Goal: Task Accomplishment & Management: Use online tool/utility

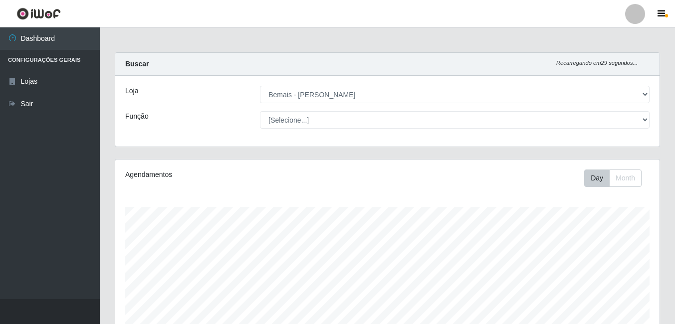
select select "230"
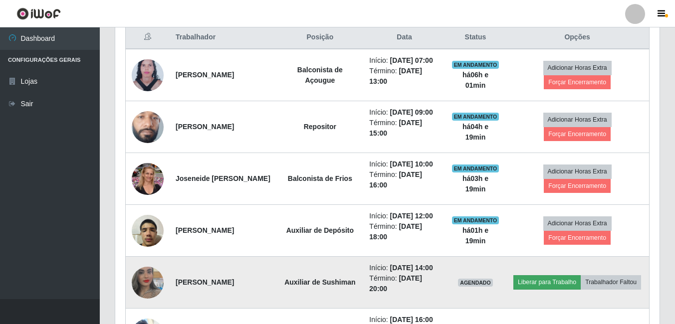
scroll to position [349, 0]
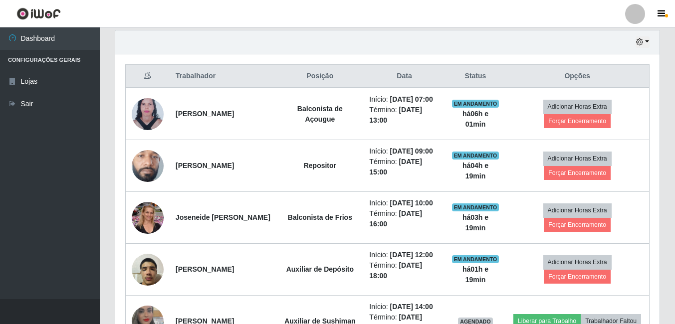
click at [349, 53] on div "Hoje 1 dia 3 dias 1 Semana Não encerrados" at bounding box center [387, 42] width 545 height 24
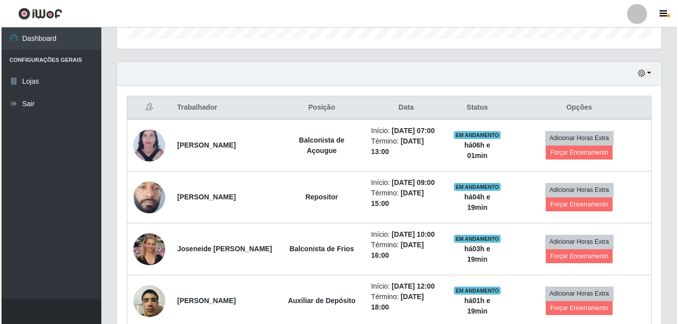
scroll to position [287, 0]
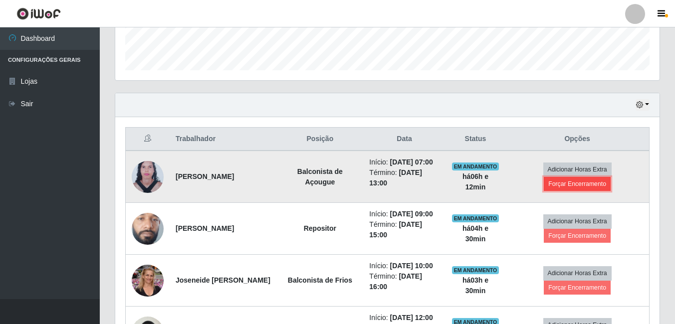
click at [556, 186] on button "Forçar Encerramento" at bounding box center [577, 184] width 67 height 14
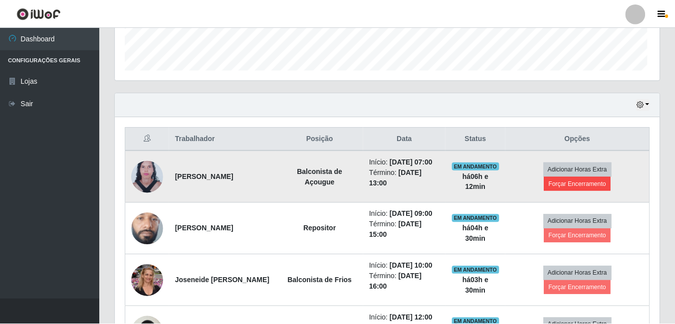
scroll to position [207, 540]
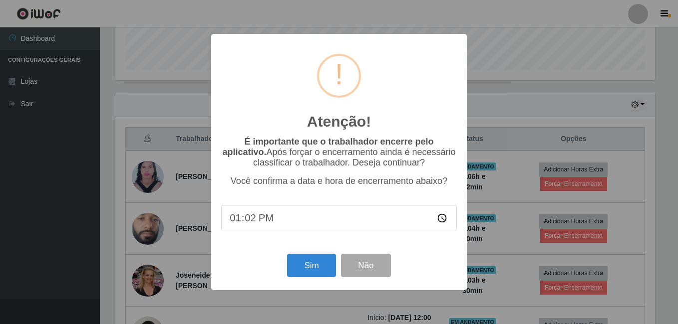
type input "13:27"
click at [310, 267] on button "Sim" at bounding box center [311, 265] width 48 height 23
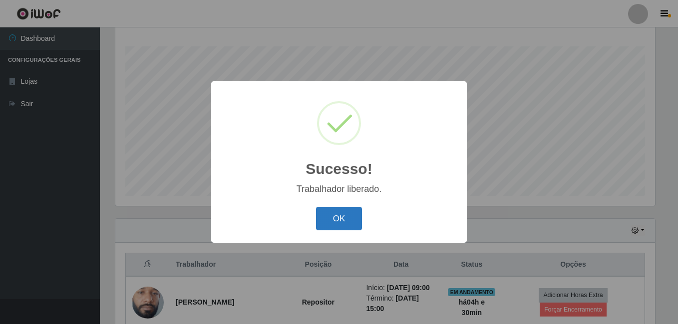
click at [346, 226] on button "OK" at bounding box center [339, 218] width 46 height 23
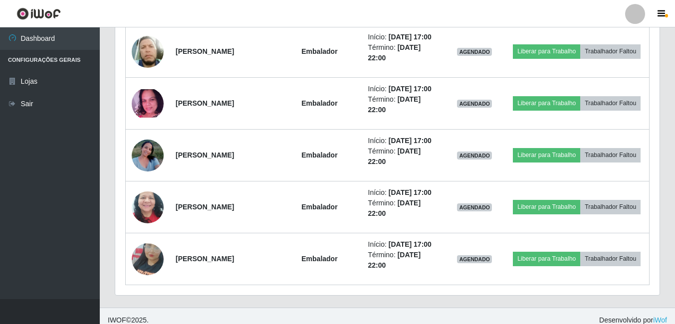
scroll to position [784, 0]
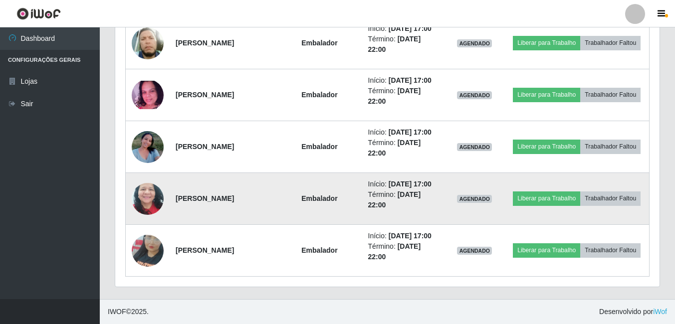
click at [140, 186] on img at bounding box center [148, 199] width 32 height 57
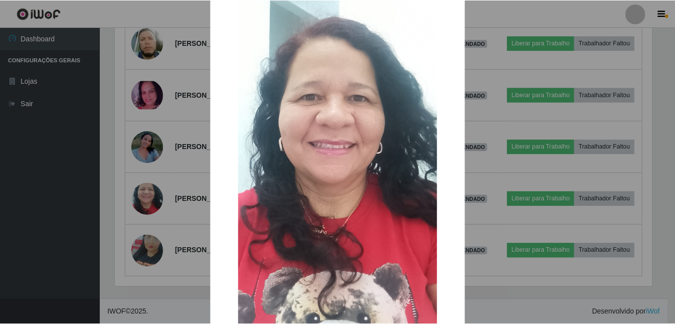
scroll to position [118, 0]
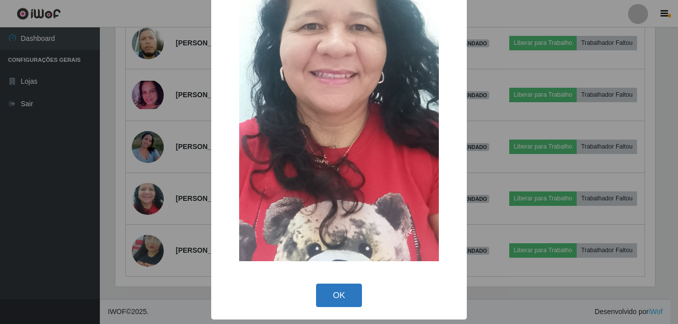
click at [328, 295] on button "OK" at bounding box center [339, 295] width 46 height 23
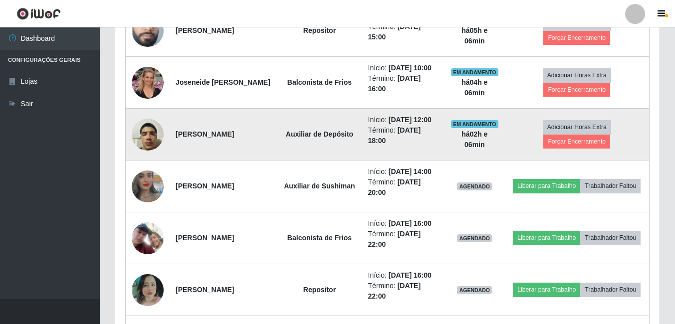
scroll to position [434, 0]
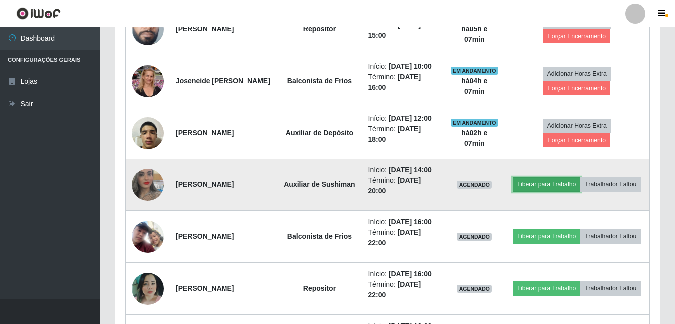
click at [572, 178] on button "Liberar para Trabalho" at bounding box center [546, 185] width 67 height 14
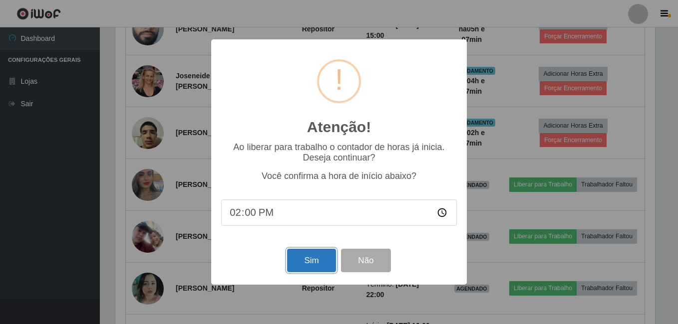
click at [310, 264] on button "Sim" at bounding box center [311, 260] width 48 height 23
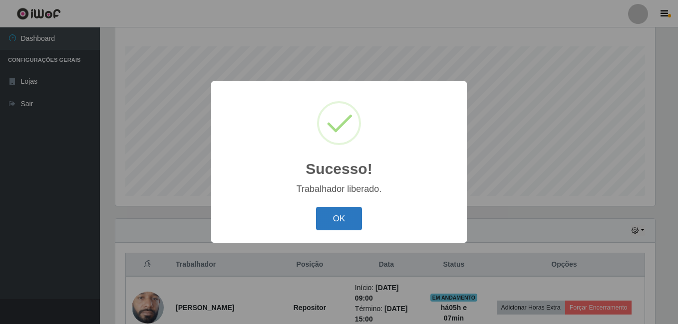
drag, startPoint x: 346, startPoint y: 217, endPoint x: 343, endPoint y: 222, distance: 6.3
click at [346, 217] on button "OK" at bounding box center [339, 218] width 46 height 23
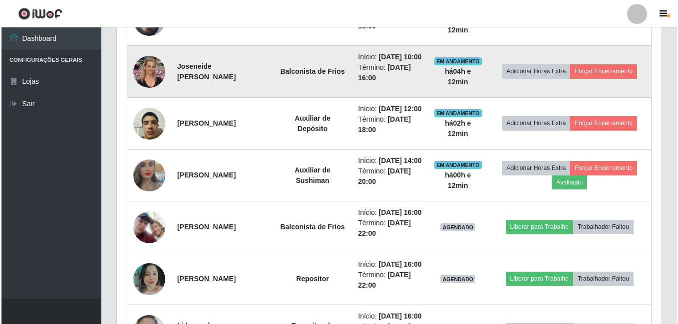
scroll to position [510, 0]
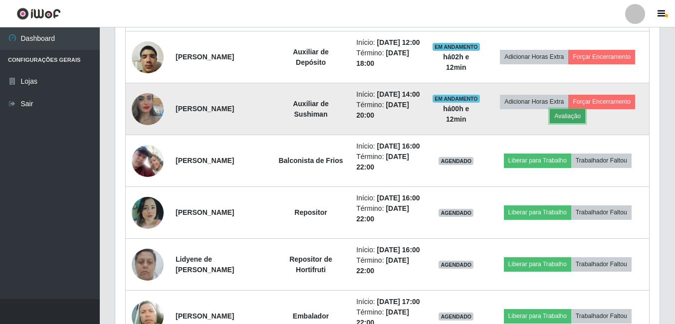
click at [583, 123] on button "Avaliação" at bounding box center [567, 116] width 35 height 14
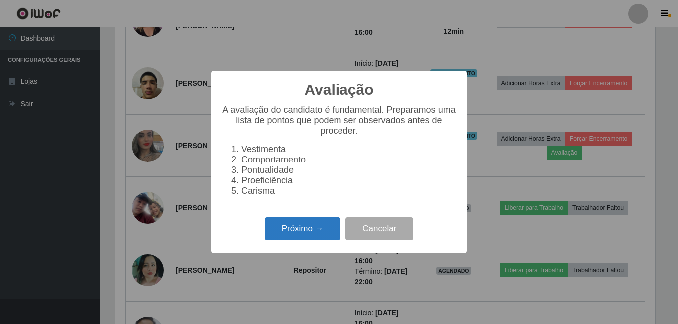
click at [293, 236] on button "Próximo →" at bounding box center [303, 229] width 76 height 23
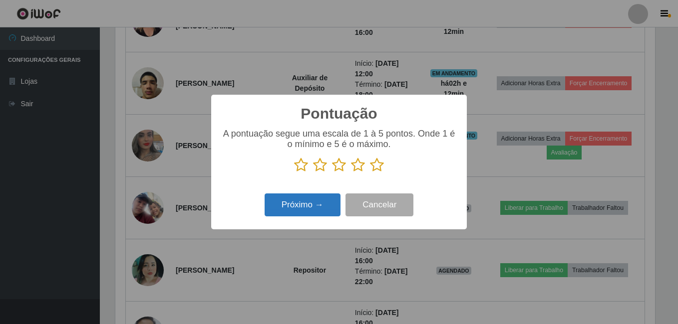
scroll to position [498969, 498637]
click at [377, 167] on icon at bounding box center [377, 165] width 14 height 15
click at [370, 173] on input "radio" at bounding box center [370, 173] width 0 height 0
click at [297, 213] on button "Próximo →" at bounding box center [303, 205] width 76 height 23
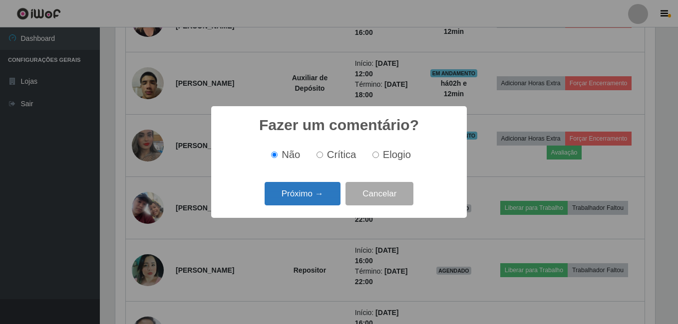
click at [292, 189] on button "Próximo →" at bounding box center [303, 193] width 76 height 23
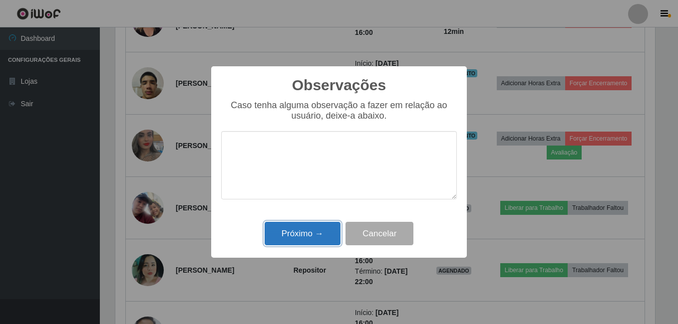
click at [294, 237] on button "Próximo →" at bounding box center [303, 233] width 76 height 23
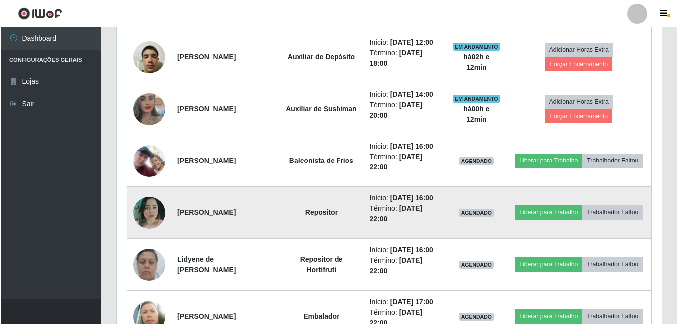
scroll to position [495, 0]
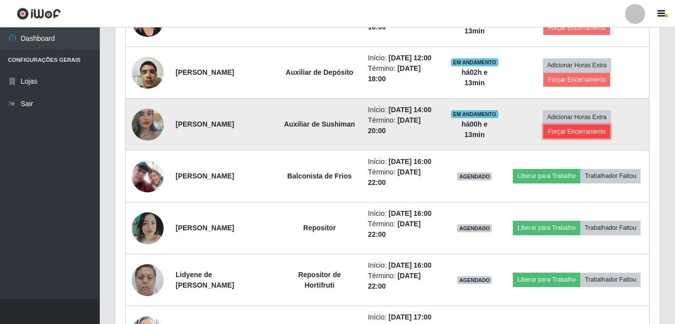
click at [574, 132] on button "Forçar Encerramento" at bounding box center [577, 132] width 67 height 14
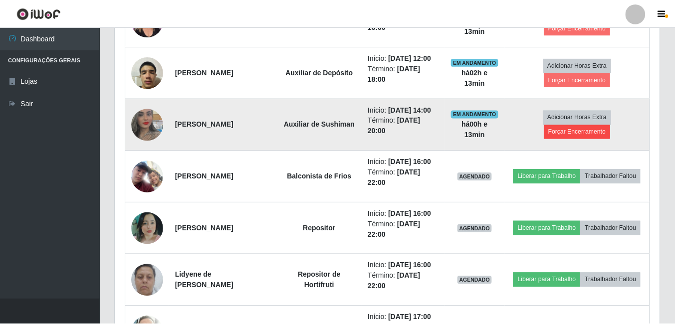
scroll to position [207, 540]
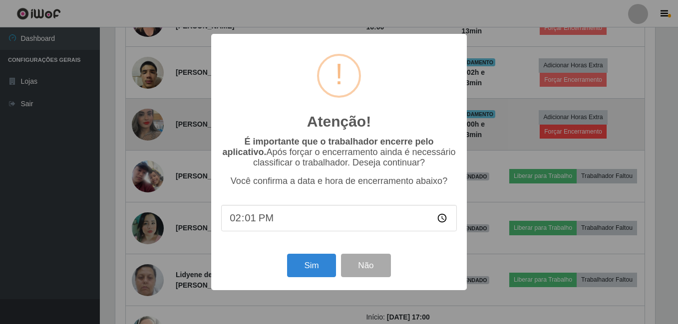
type input "14:13"
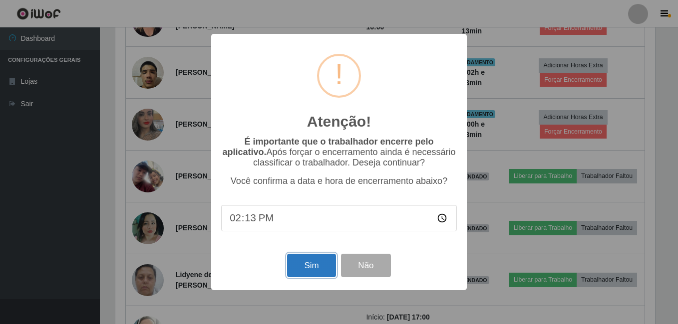
click at [296, 266] on button "Sim" at bounding box center [311, 265] width 48 height 23
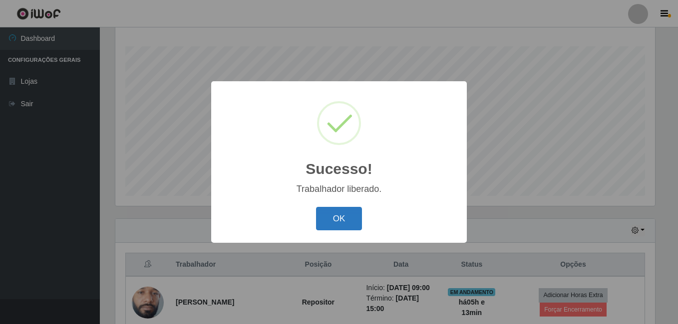
click at [329, 214] on button "OK" at bounding box center [339, 218] width 46 height 23
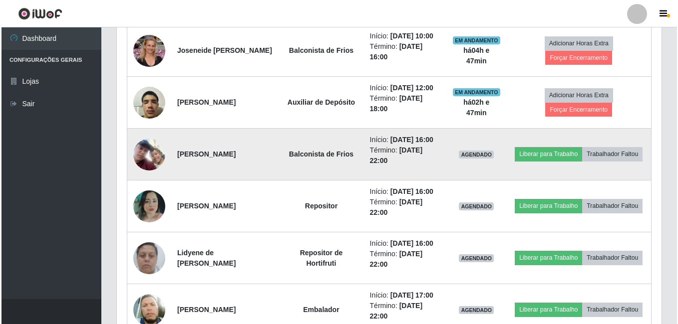
scroll to position [532, 0]
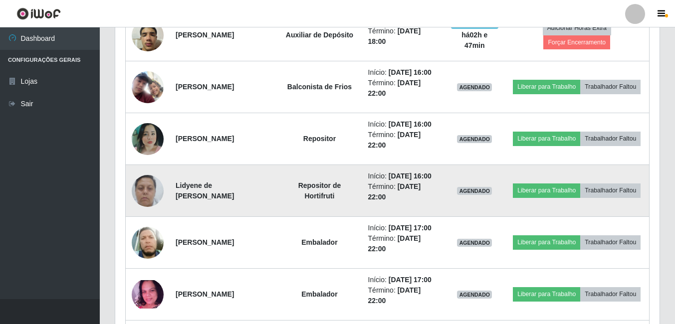
click at [152, 190] on img at bounding box center [148, 191] width 32 height 42
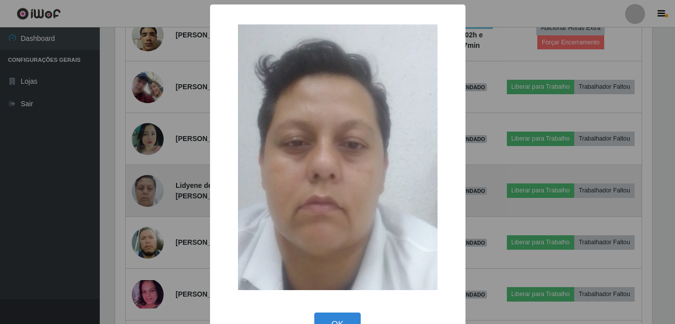
scroll to position [207, 540]
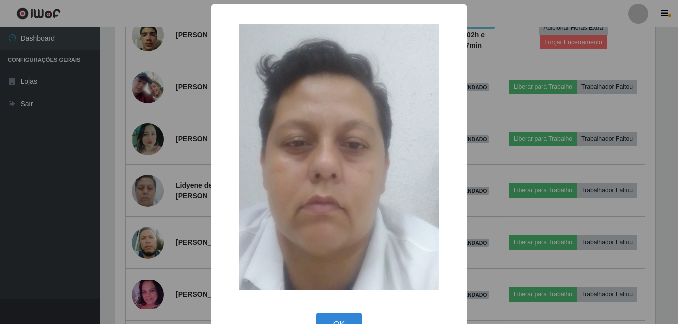
drag, startPoint x: 330, startPoint y: 319, endPoint x: 331, endPoint y: 312, distance: 6.5
click at [331, 319] on button "OK" at bounding box center [339, 324] width 46 height 23
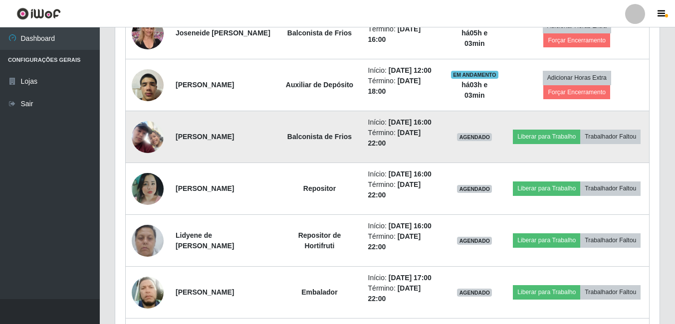
scroll to position [382, 0]
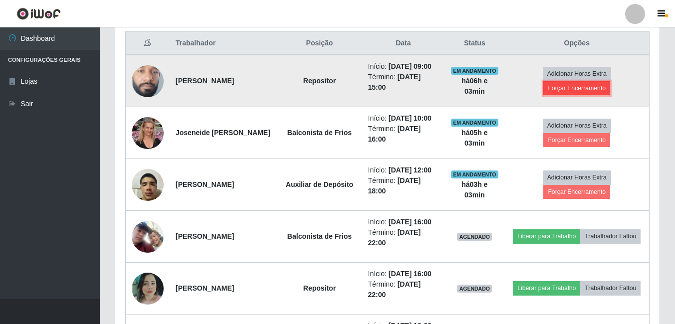
click at [587, 91] on button "Forçar Encerramento" at bounding box center [577, 88] width 67 height 14
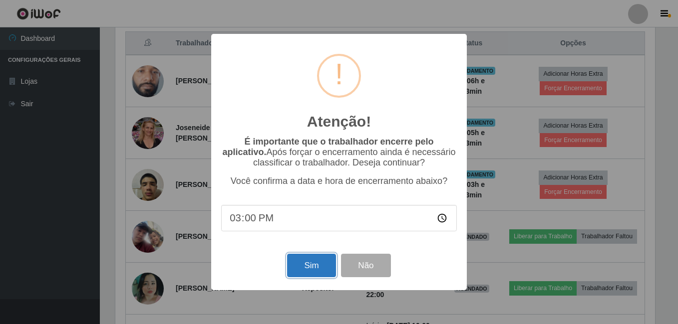
drag, startPoint x: 308, startPoint y: 266, endPoint x: 309, endPoint y: 261, distance: 5.1
click at [309, 265] on button "Sim" at bounding box center [311, 265] width 48 height 23
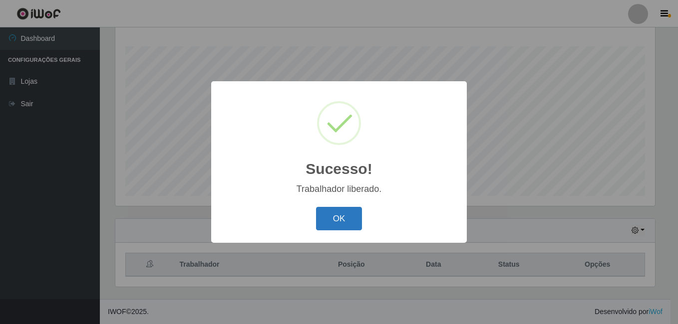
click at [331, 224] on button "OK" at bounding box center [339, 218] width 46 height 23
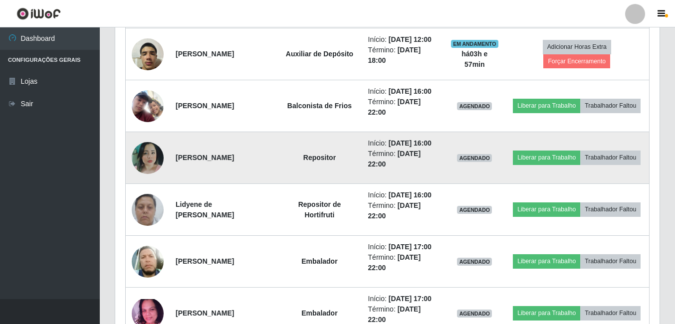
scroll to position [460, 0]
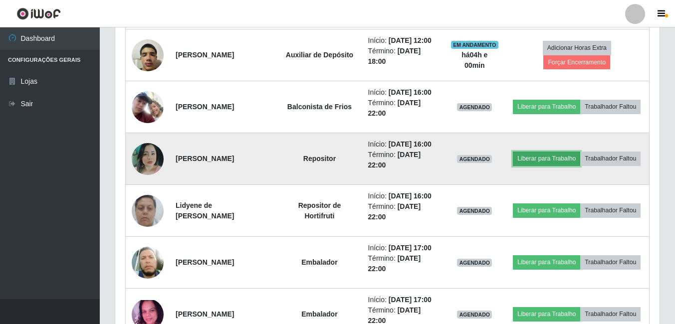
click at [558, 152] on button "Liberar para Trabalho" at bounding box center [546, 159] width 67 height 14
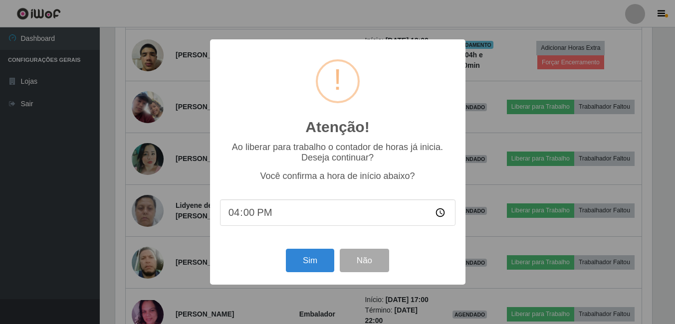
scroll to position [207, 540]
click at [305, 257] on button "Sim" at bounding box center [311, 260] width 48 height 23
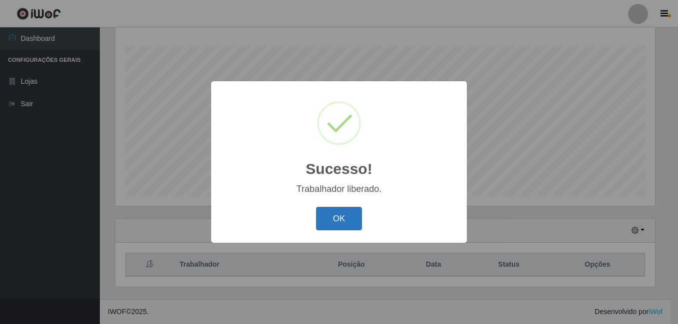
click at [333, 217] on button "OK" at bounding box center [339, 218] width 46 height 23
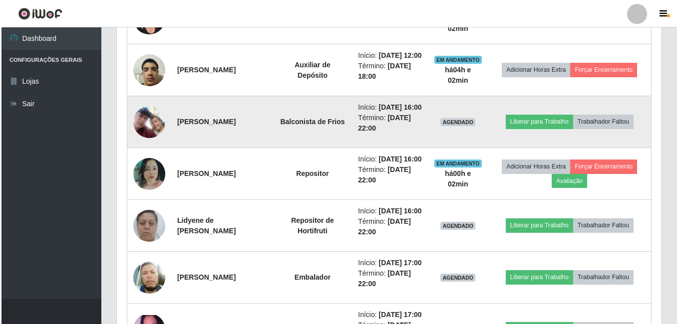
scroll to position [460, 0]
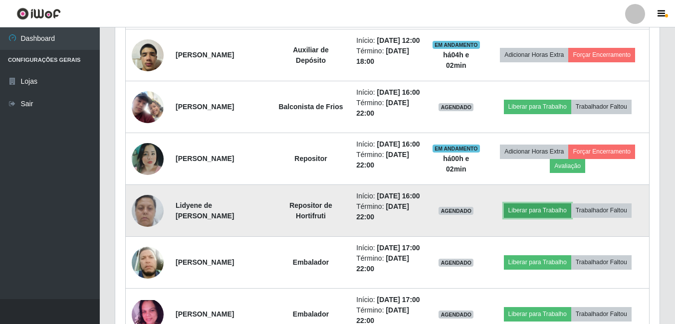
click at [515, 218] on button "Liberar para Trabalho" at bounding box center [537, 211] width 67 height 14
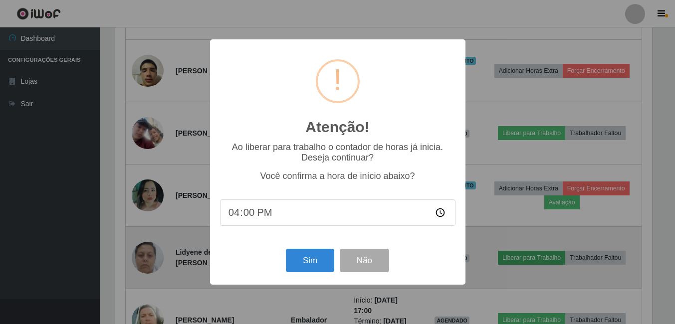
scroll to position [207, 540]
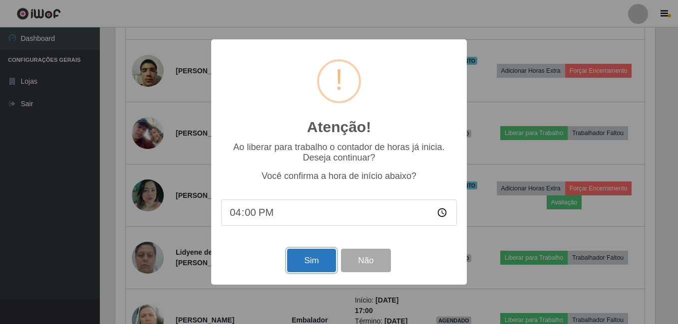
click at [311, 260] on button "Sim" at bounding box center [311, 260] width 48 height 23
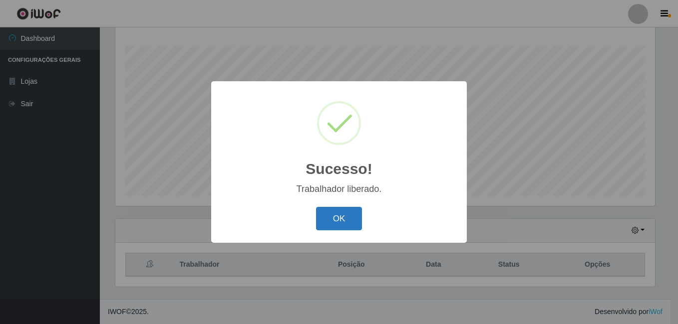
click at [349, 222] on button "OK" at bounding box center [339, 218] width 46 height 23
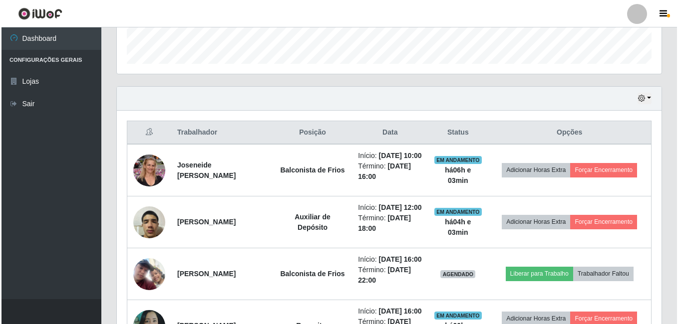
scroll to position [310, 0]
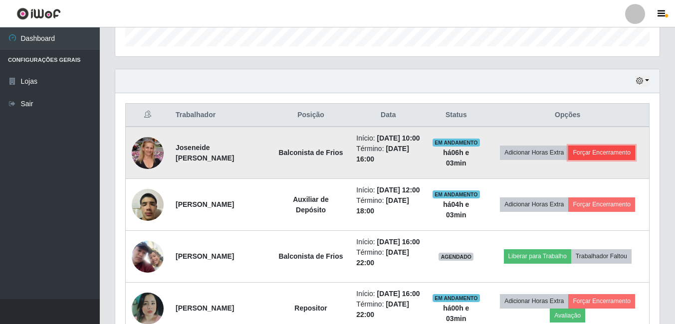
click at [589, 160] on button "Forçar Encerramento" at bounding box center [602, 153] width 67 height 14
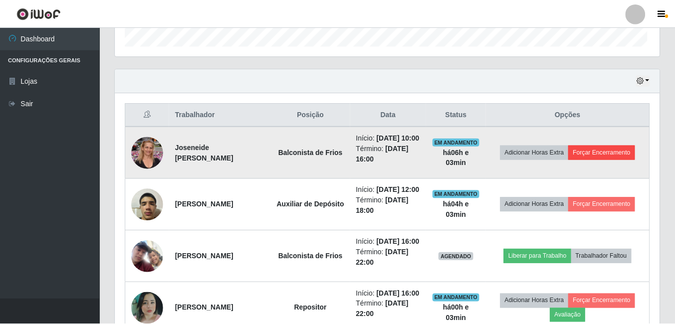
scroll to position [207, 540]
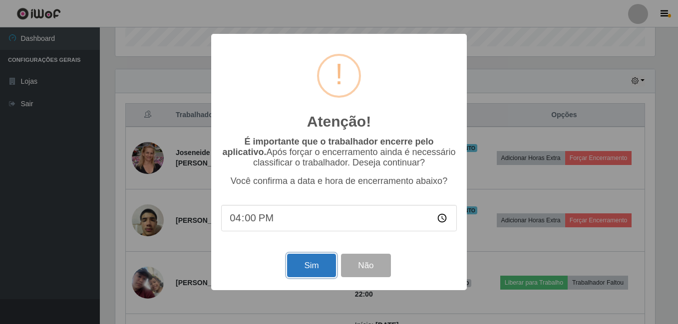
drag, startPoint x: 304, startPoint y: 275, endPoint x: 301, endPoint y: 270, distance: 6.1
click at [303, 275] on button "Sim" at bounding box center [311, 265] width 48 height 23
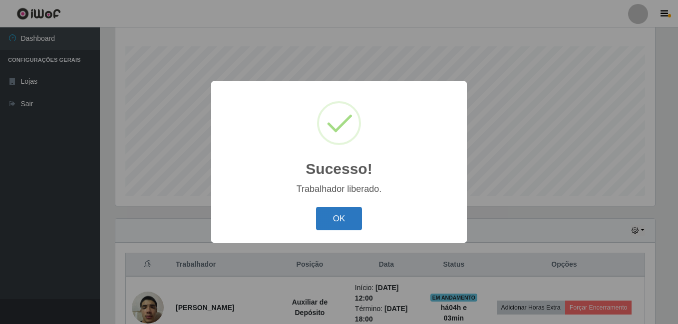
click at [335, 221] on button "OK" at bounding box center [339, 218] width 46 height 23
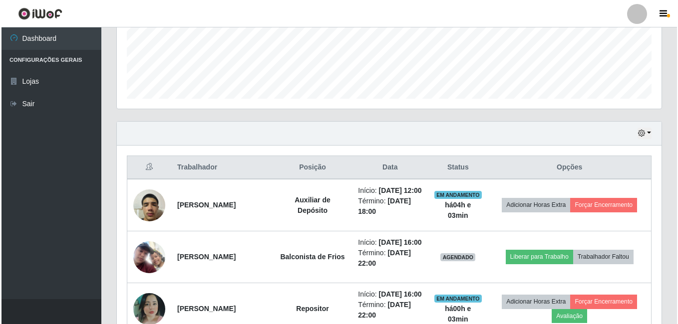
scroll to position [261, 0]
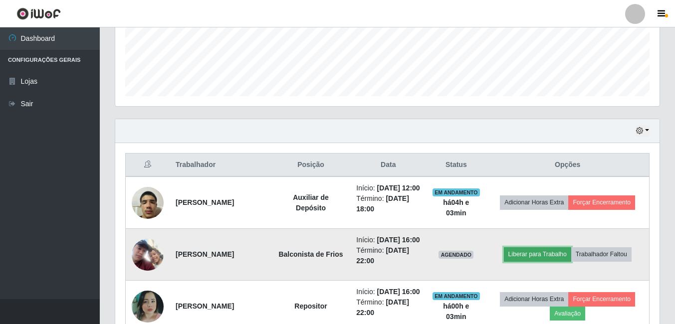
click at [524, 262] on button "Liberar para Trabalho" at bounding box center [537, 255] width 67 height 14
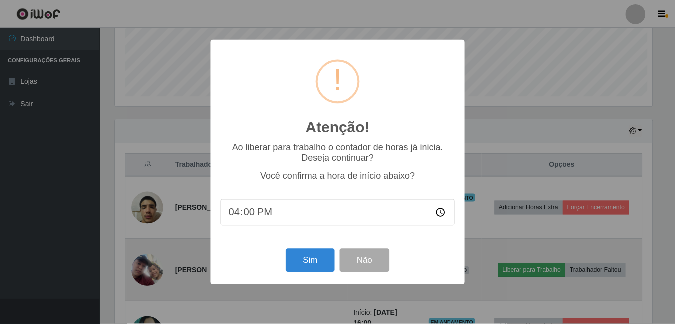
scroll to position [207, 540]
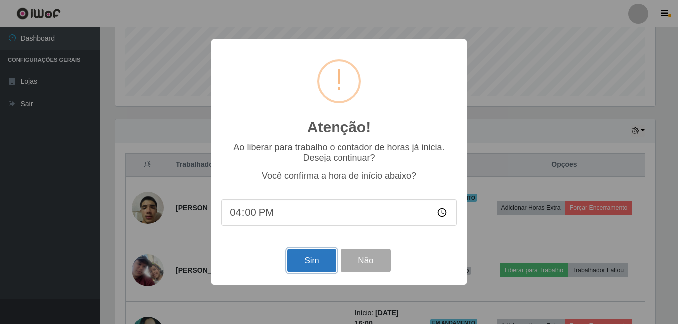
click at [298, 257] on button "Sim" at bounding box center [311, 260] width 48 height 23
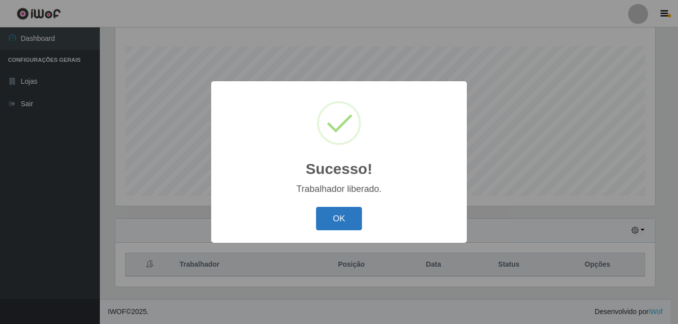
click at [354, 220] on button "OK" at bounding box center [339, 218] width 46 height 23
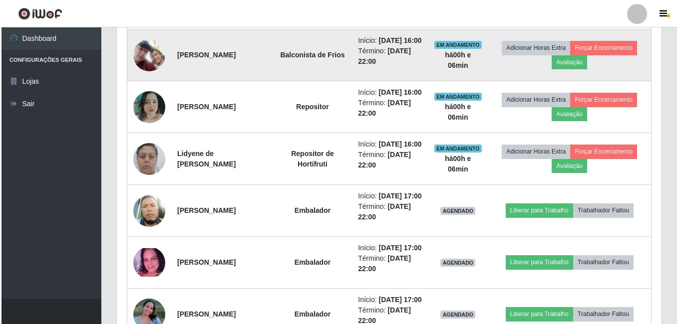
scroll to position [510, 0]
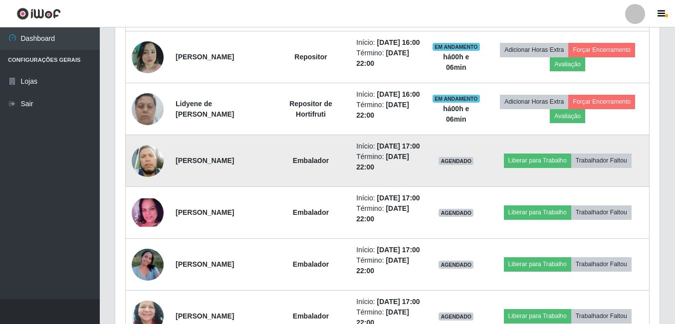
click at [148, 180] on img at bounding box center [148, 160] width 32 height 37
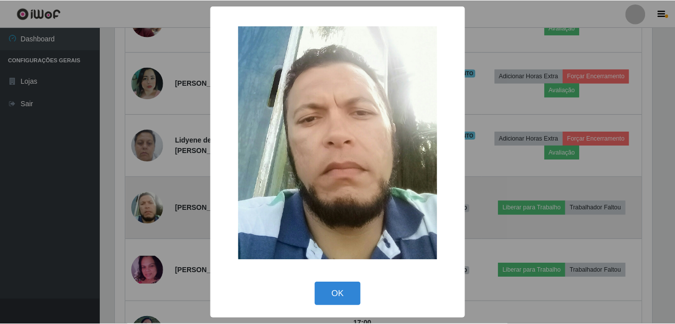
scroll to position [207, 540]
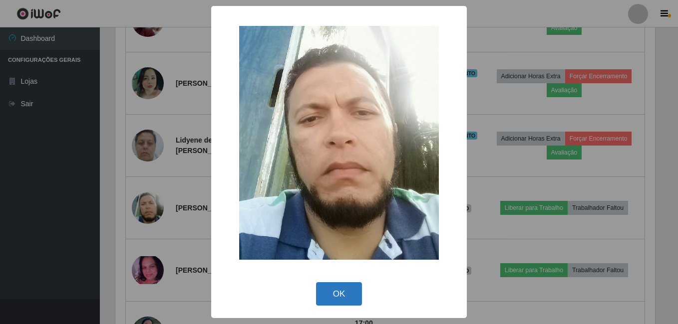
click at [335, 301] on button "OK" at bounding box center [339, 294] width 46 height 23
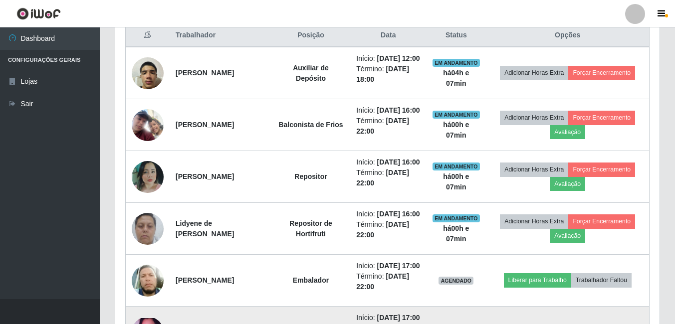
scroll to position [373, 0]
